Goal: Task Accomplishment & Management: Manage account settings

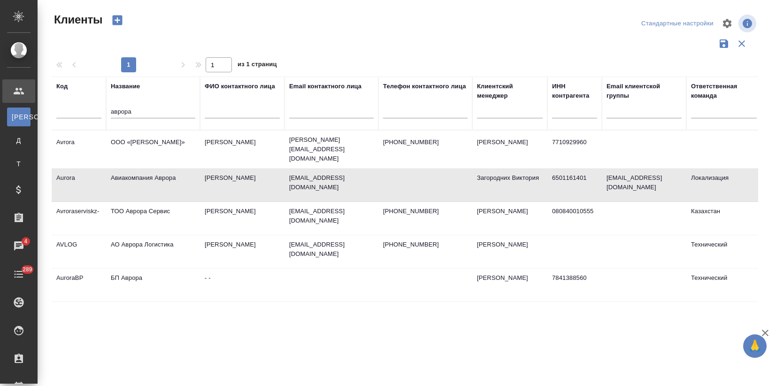
select select "RU"
drag, startPoint x: 131, startPoint y: 114, endPoint x: 107, endPoint y: 114, distance: 23.5
click at [107, 114] on th "Название аврора" at bounding box center [153, 104] width 94 height 54
type input "з"
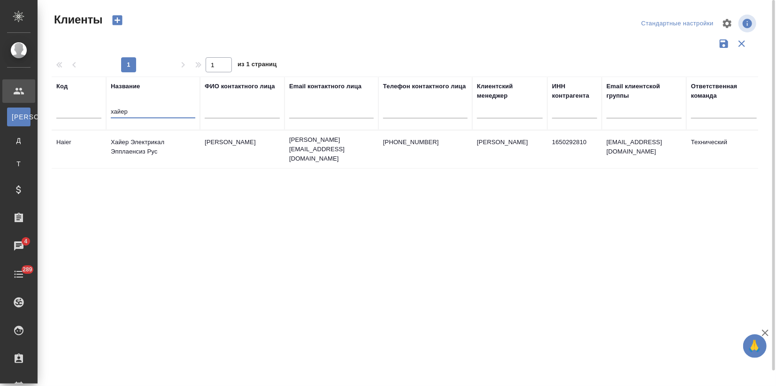
type input "хайер"
click at [150, 148] on td "Хайер Электрикал Эпплаенсиз Рус" at bounding box center [153, 149] width 94 height 33
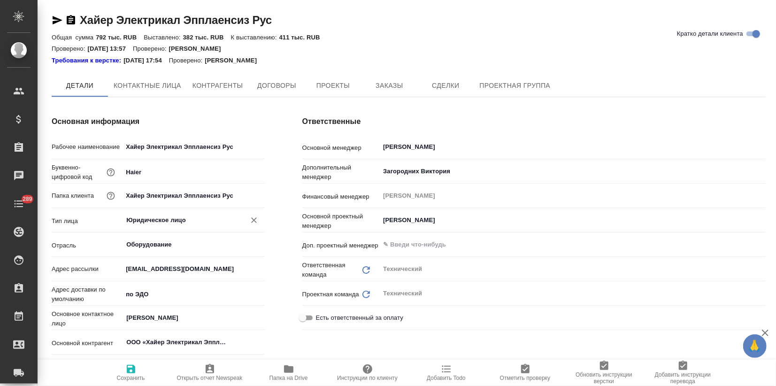
type input "(Т2) ООО "Трактат24""
type textarea "x"
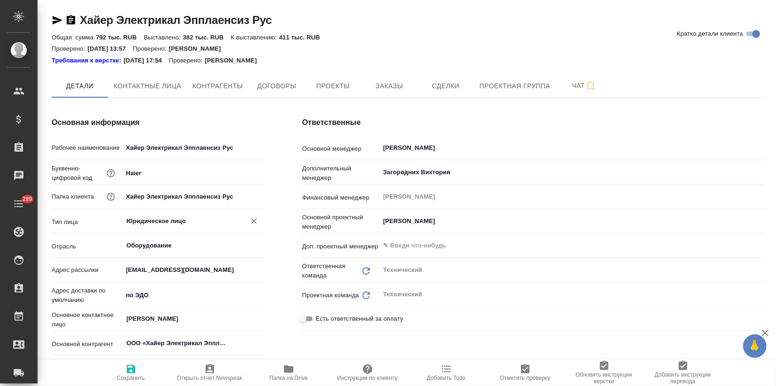
type textarea "x"
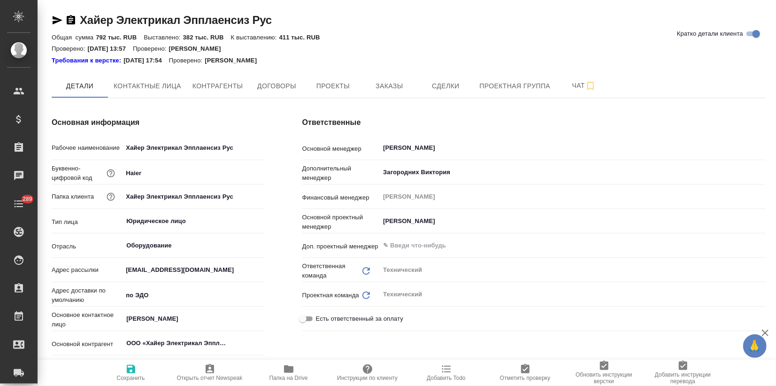
type textarea "x"
click at [374, 86] on span "Заказы" at bounding box center [389, 86] width 45 height 12
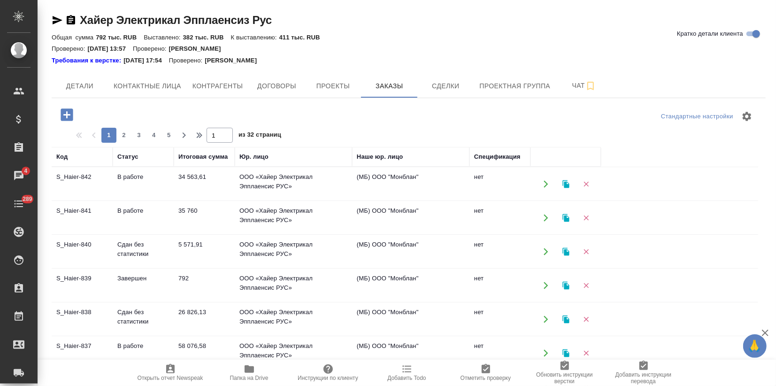
click at [100, 228] on td "S_Haier-841" at bounding box center [82, 217] width 61 height 33
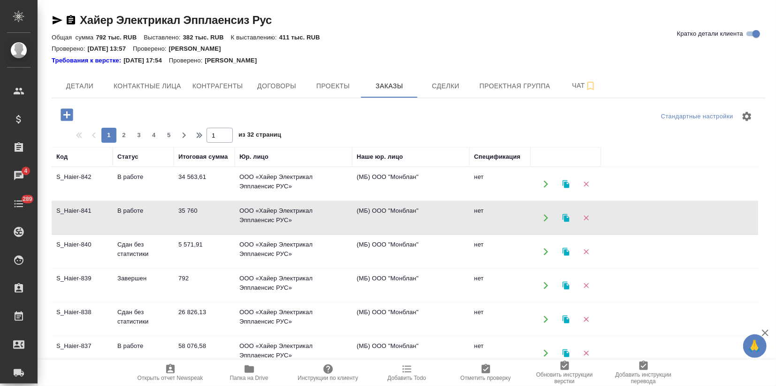
click at [100, 228] on td "S_Haier-841" at bounding box center [82, 217] width 61 height 33
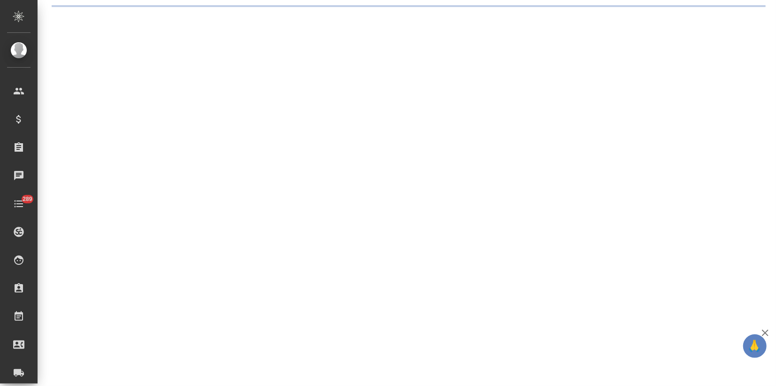
select select "RU"
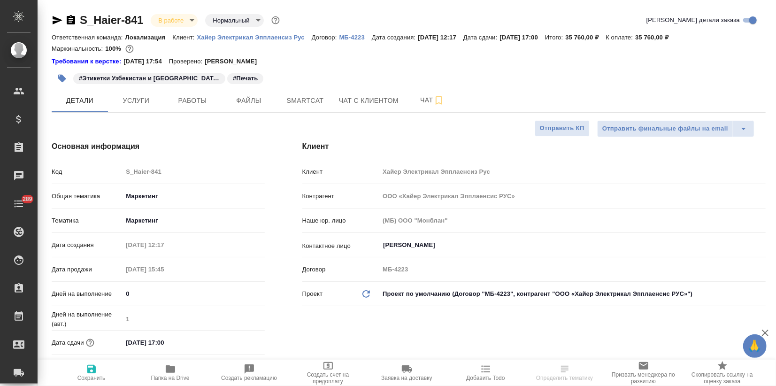
type textarea "x"
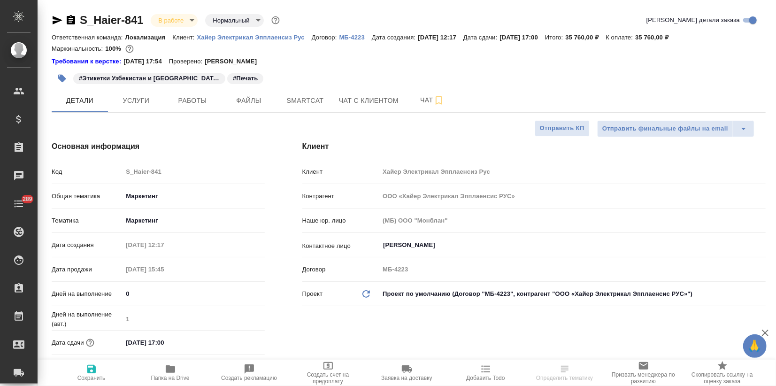
type textarea "x"
click at [258, 99] on span "Файлы" at bounding box center [248, 101] width 45 height 12
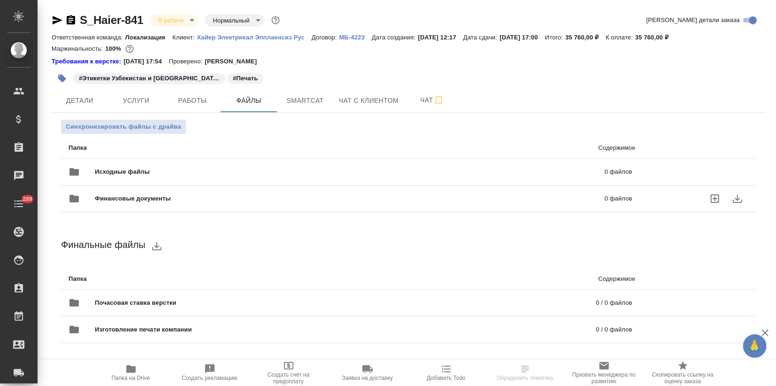
click at [111, 199] on span "Финансовые документы" at bounding box center [241, 198] width 293 height 9
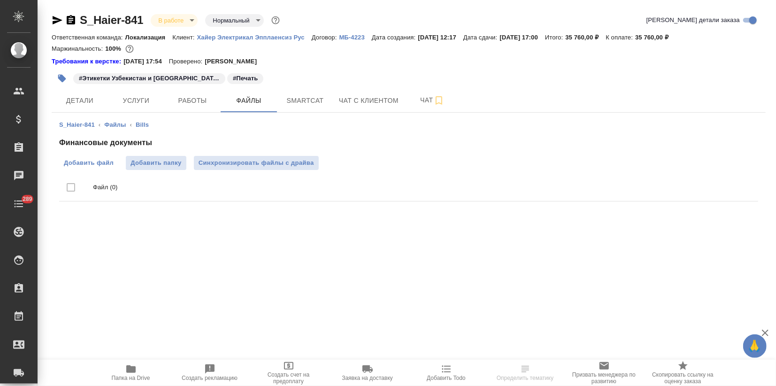
click at [88, 162] on span "Добавить файл" at bounding box center [89, 162] width 50 height 9
click at [0, 0] on input "Добавить файл" at bounding box center [0, 0] width 0 height 0
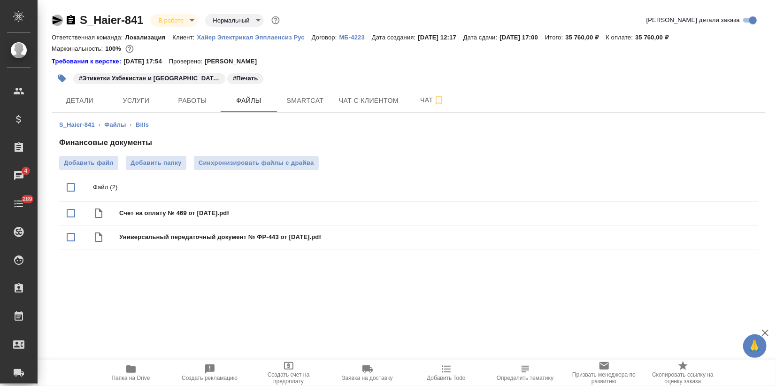
click at [57, 19] on icon "button" at bounding box center [58, 20] width 10 height 8
drag, startPoint x: 149, startPoint y: 17, endPoint x: 77, endPoint y: 23, distance: 73.0
click at [77, 23] on div "S_Haier-841 В работе inProgress Нормальный normal" at bounding box center [167, 20] width 230 height 15
copy link "S_Haier-841"
click at [631, 82] on div "#Этикетки Узбекистан и [GEOGRAPHIC_DATA] ([DATE]) #Печать" at bounding box center [409, 78] width 714 height 21
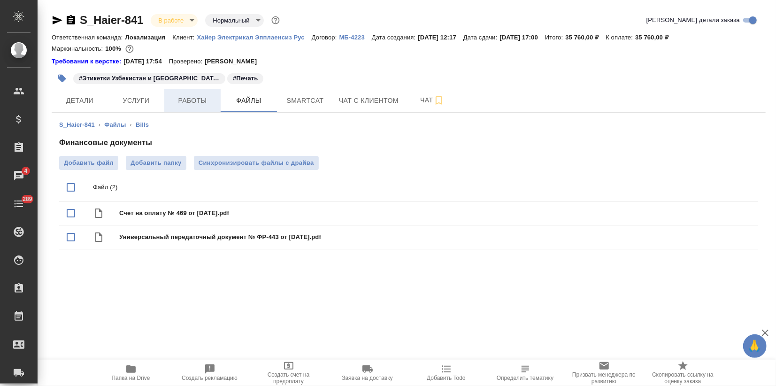
click at [197, 105] on button "Работы" at bounding box center [192, 100] width 56 height 23
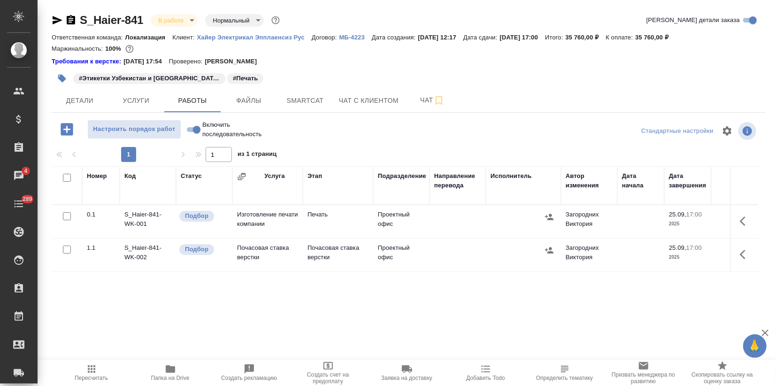
click at [66, 249] on input "checkbox" at bounding box center [67, 250] width 8 height 8
checkbox input "true"
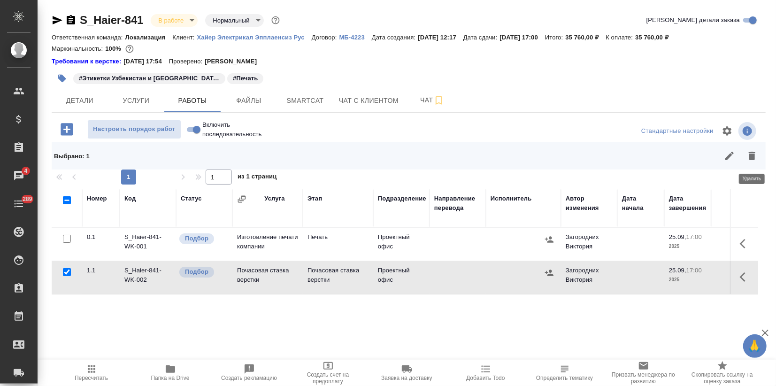
click at [756, 154] on icon "button" at bounding box center [752, 155] width 11 height 11
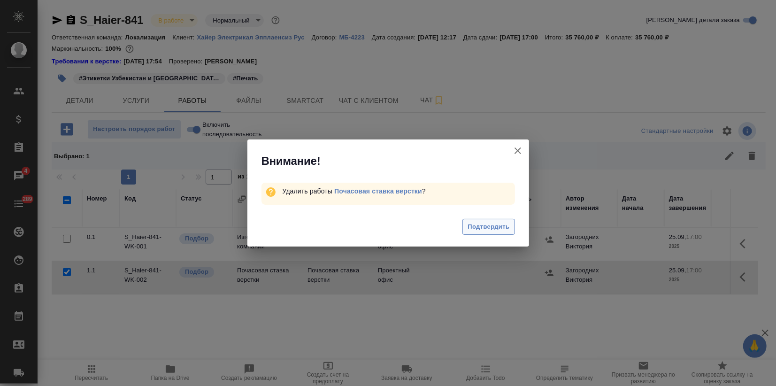
click at [488, 226] on span "Подтвердить" at bounding box center [489, 227] width 42 height 11
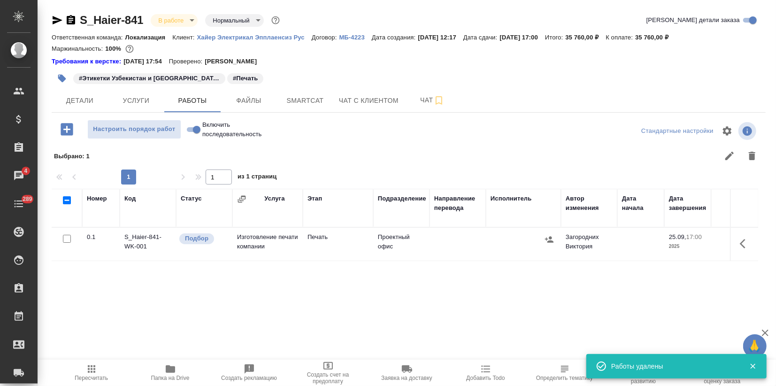
click at [743, 240] on icon "button" at bounding box center [745, 243] width 11 height 11
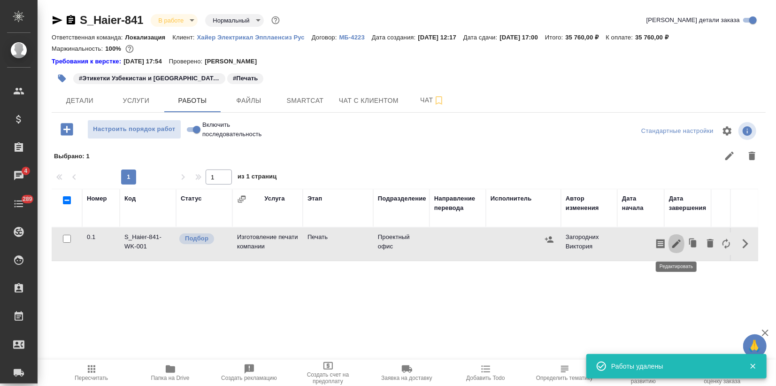
click at [679, 246] on icon "button" at bounding box center [676, 243] width 11 height 11
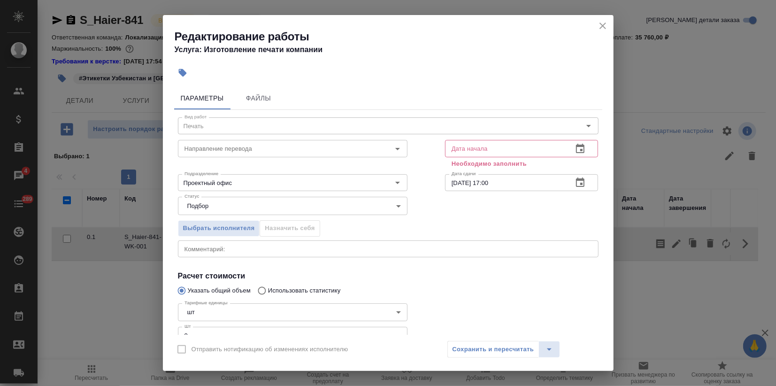
click at [575, 148] on icon "button" at bounding box center [580, 148] width 11 height 11
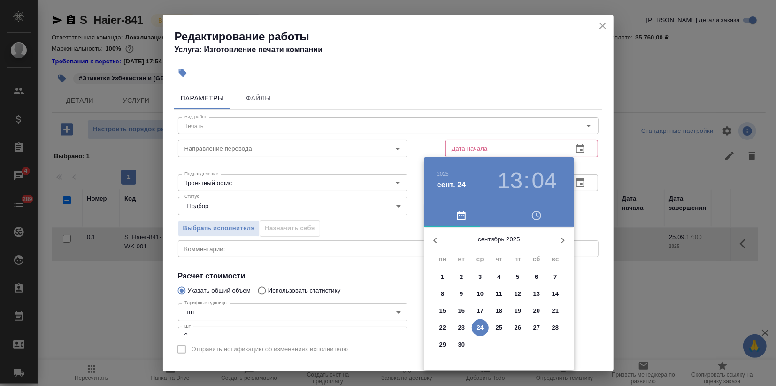
click at [482, 309] on p "17" at bounding box center [480, 310] width 7 height 9
type input "[DATE] 13:04"
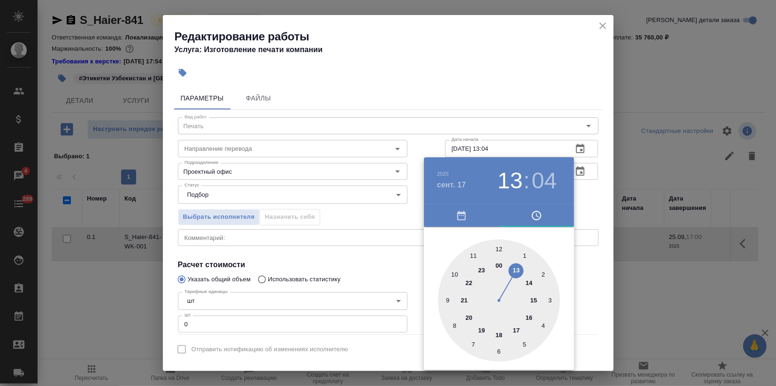
click at [390, 265] on div at bounding box center [388, 193] width 776 height 386
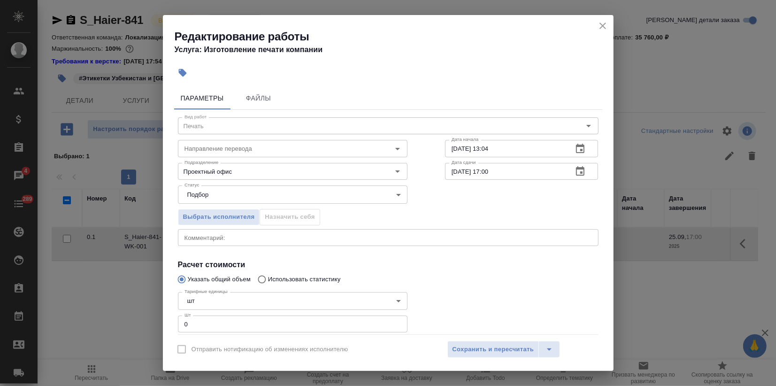
drag, startPoint x: 182, startPoint y: 329, endPoint x: 108, endPoint y: 332, distance: 73.3
click at [138, 331] on div "Редактирование работы Услуга: Изготовление печати компании Параметры Файлы Вид …" at bounding box center [388, 193] width 776 height 386
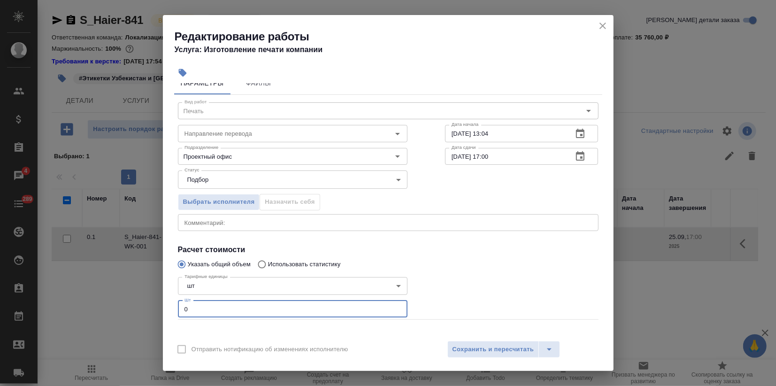
drag, startPoint x: 158, startPoint y: 326, endPoint x: 39, endPoint y: 333, distance: 118.5
click at [128, 328] on div "Редактирование работы Услуга: Изготовление печати компании Параметры Файлы Вид …" at bounding box center [388, 193] width 776 height 386
type input "1"
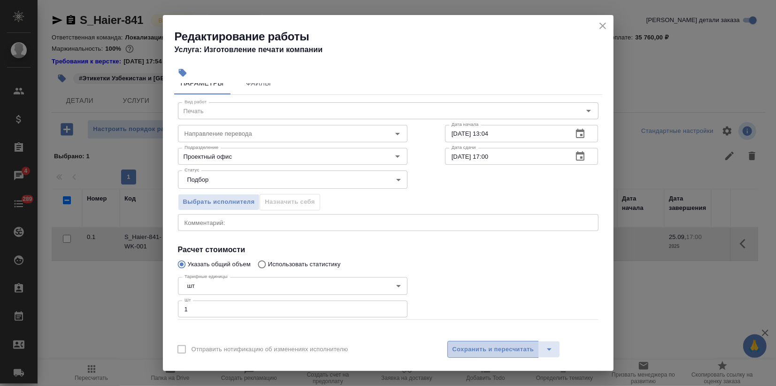
click at [501, 355] on span "Сохранить и пересчитать" at bounding box center [494, 349] width 82 height 11
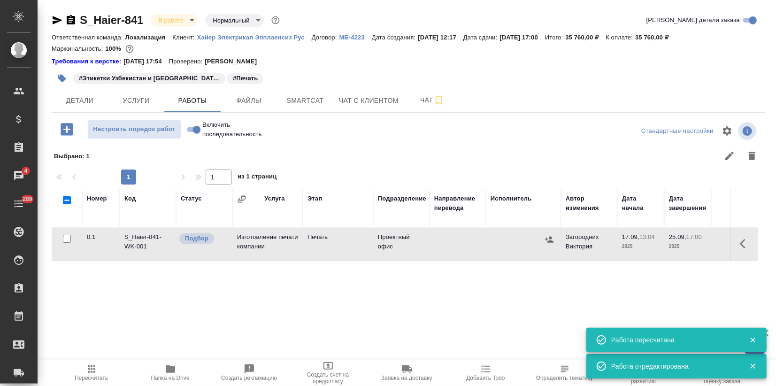
click at [552, 240] on icon "button" at bounding box center [549, 239] width 8 height 6
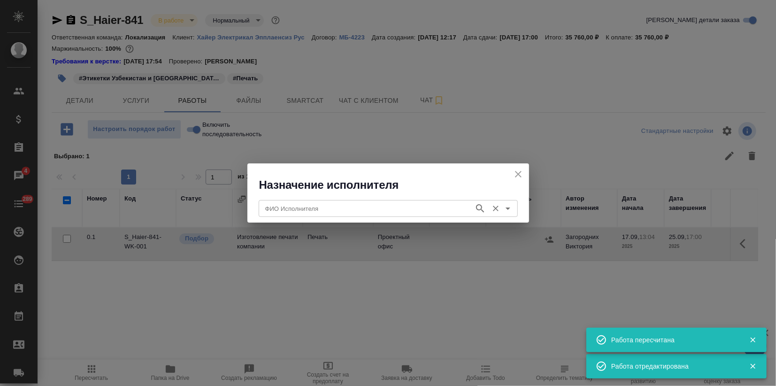
click at [294, 212] on input "ФИО Исполнителя" at bounding box center [366, 208] width 208 height 11
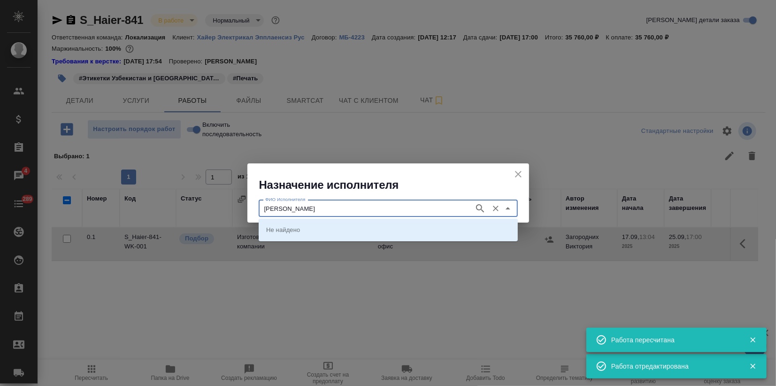
type input "[PERSON_NAME]"
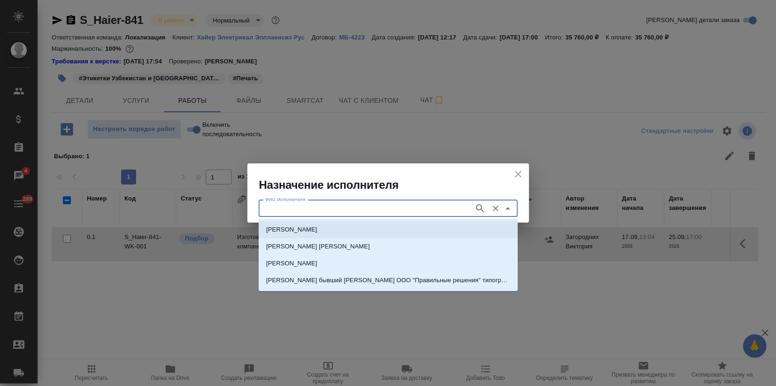
click at [302, 233] on p "[PERSON_NAME]" at bounding box center [291, 229] width 51 height 9
type input "[PERSON_NAME]"
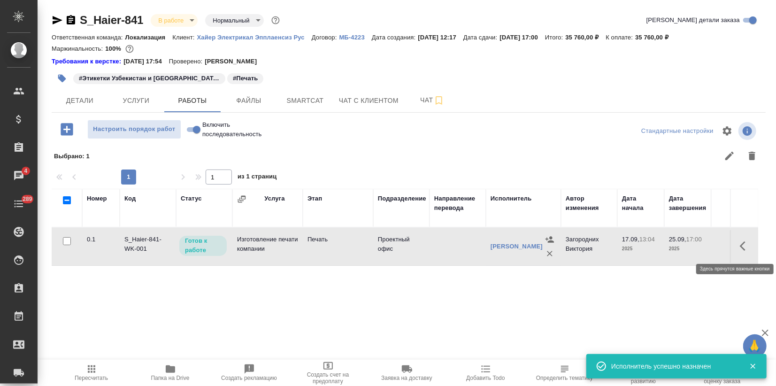
click at [741, 245] on icon "button" at bounding box center [745, 245] width 11 height 11
click at [680, 241] on icon "button" at bounding box center [676, 245] width 11 height 11
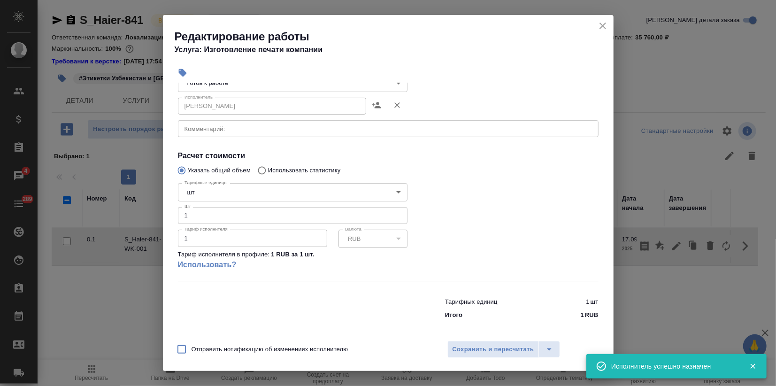
scroll to position [115, 0]
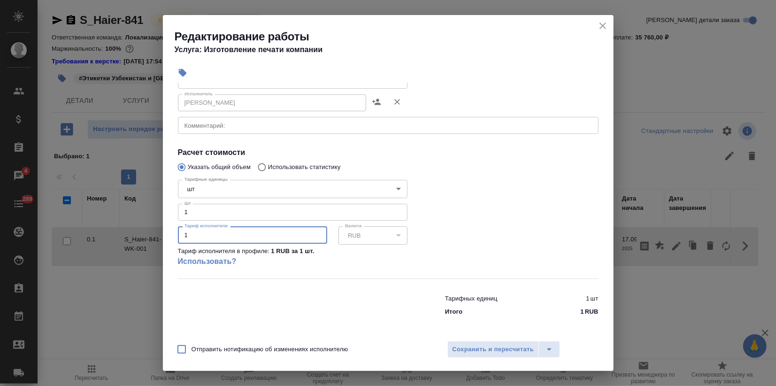
drag, startPoint x: 209, startPoint y: 239, endPoint x: 109, endPoint y: 244, distance: 99.7
click at [133, 241] on div "Редактирование работы Услуга: Изготовление печати компании Параметры Файлы Вид …" at bounding box center [388, 193] width 776 height 386
paste input "7500.00"
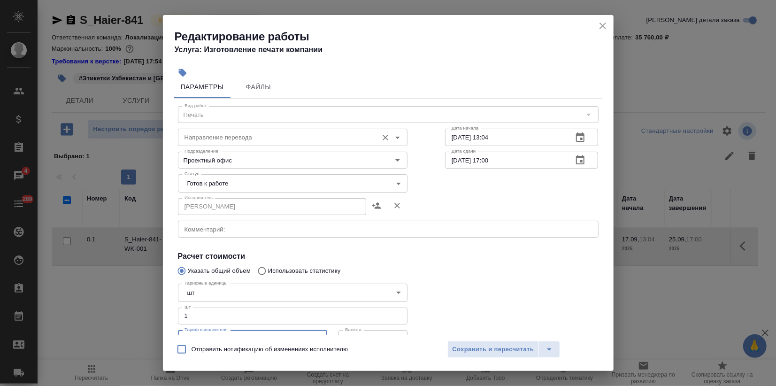
scroll to position [11, 0]
type input "17500.00"
click at [477, 345] on span "Сохранить и пересчитать" at bounding box center [494, 349] width 82 height 11
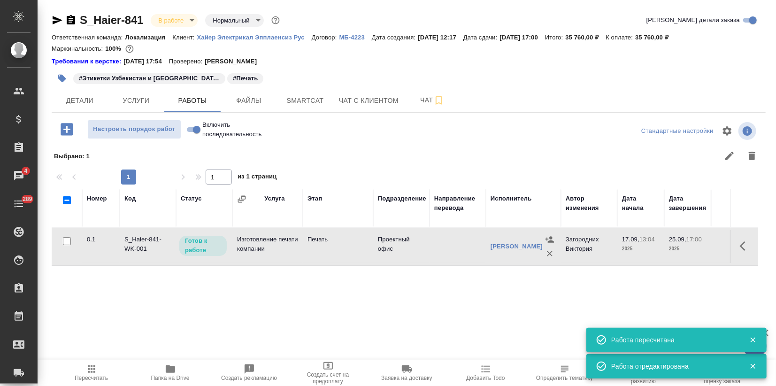
click at [92, 372] on icon "button" at bounding box center [91, 369] width 11 height 11
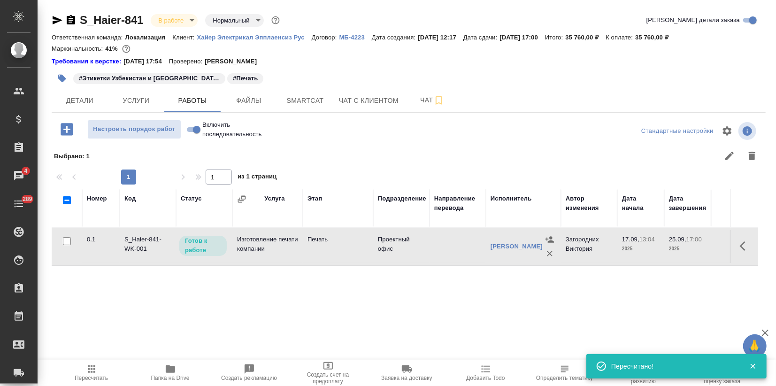
click at [186, 127] on input "Включить последовательность" at bounding box center [197, 129] width 34 height 11
checkbox input "true"
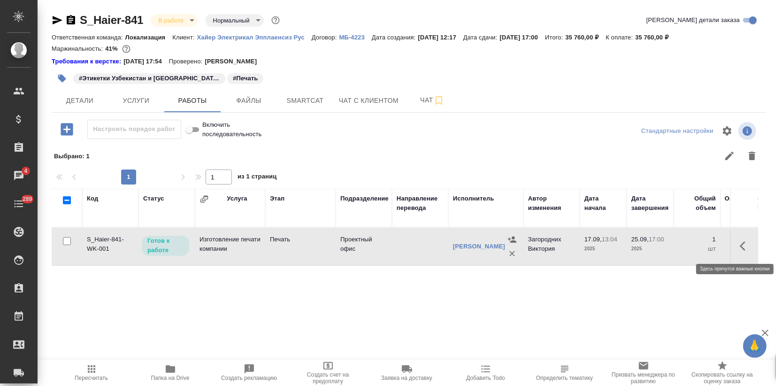
click at [739, 244] on button "button" at bounding box center [746, 246] width 23 height 23
click at [680, 241] on icon "button" at bounding box center [676, 245] width 11 height 11
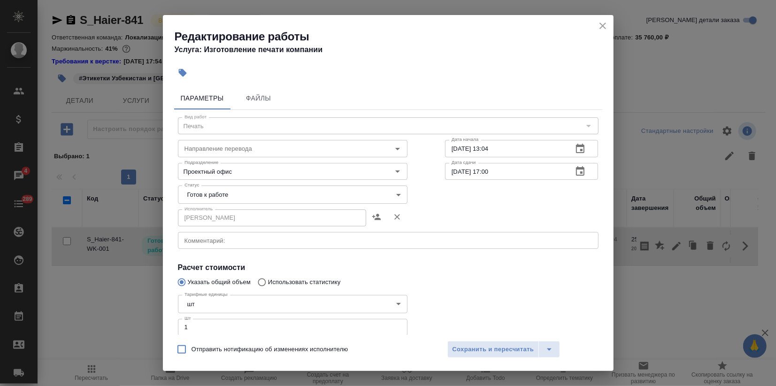
click at [234, 192] on body "🙏 .cls-1 fill:#fff; AWATERA Zagorodnikh [PERSON_NAME] Спецификации Заказы 4 Чат…" at bounding box center [388, 193] width 776 height 386
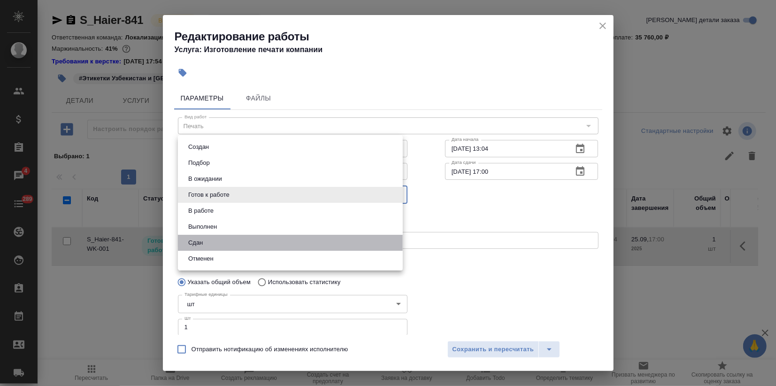
click at [217, 243] on li "Сдан" at bounding box center [290, 243] width 225 height 16
type input "closed"
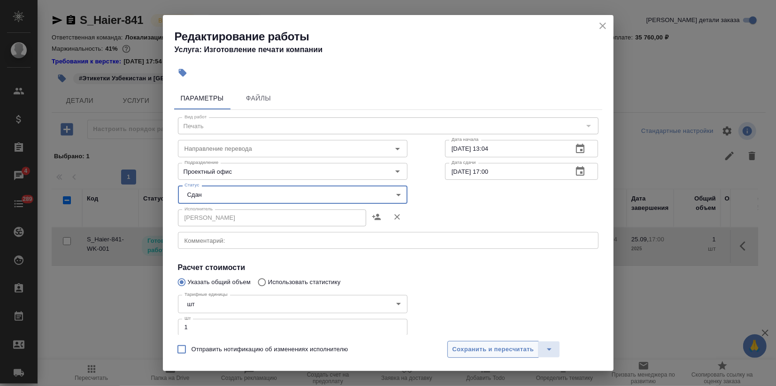
click at [499, 351] on span "Сохранить и пересчитать" at bounding box center [494, 349] width 82 height 11
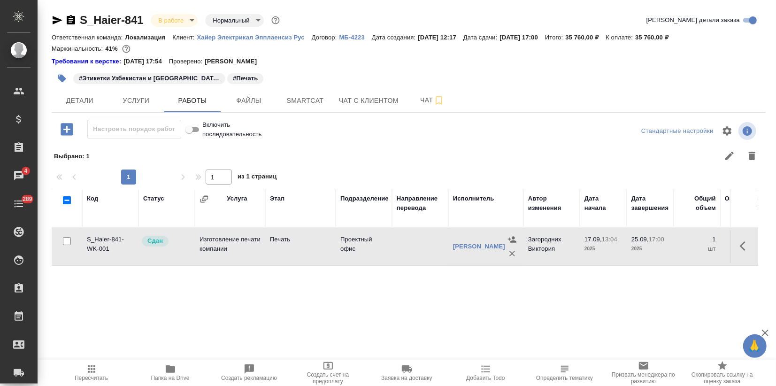
click at [189, 19] on body "🙏 .cls-1 fill:#fff; AWATERA Zagorodnikh [PERSON_NAME] Спецификации Заказы 4 Чат…" at bounding box center [388, 193] width 776 height 386
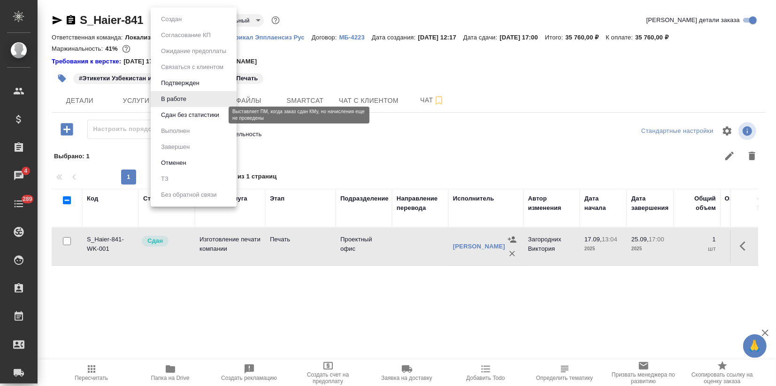
click at [178, 113] on button "Сдан без статистики" at bounding box center [190, 115] width 64 height 10
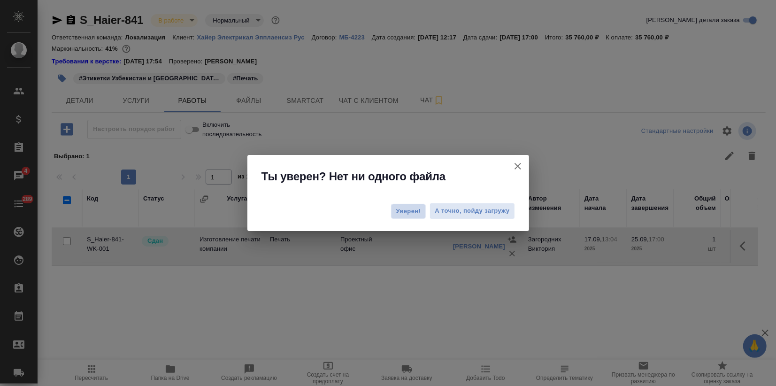
click at [402, 215] on span "Уверен!" at bounding box center [408, 211] width 25 height 9
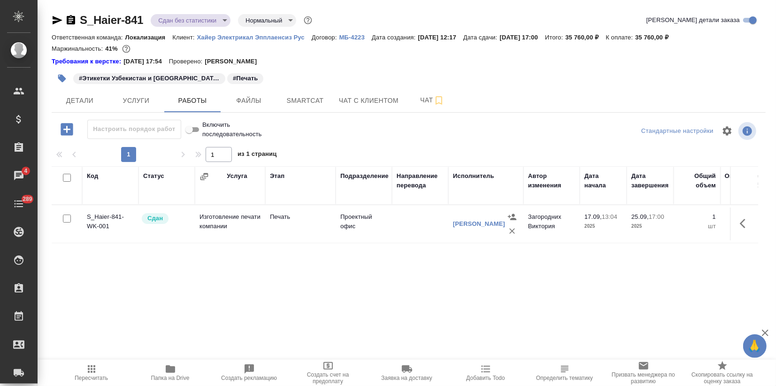
click at [226, 21] on body "🙏 .cls-1 fill:#fff; AWATERA Zagorodnikh [PERSON_NAME] Спецификации Заказы 4 Чат…" at bounding box center [388, 193] width 776 height 386
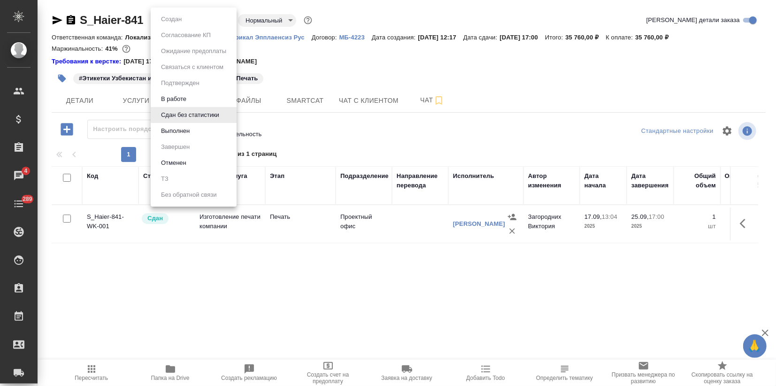
click at [195, 128] on li "Выполнен" at bounding box center [194, 131] width 86 height 16
